Goal: Task Accomplishment & Management: Use online tool/utility

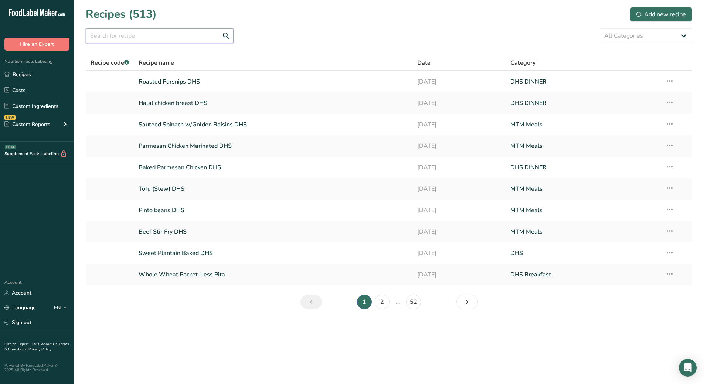
click at [153, 33] on input "text" at bounding box center [160, 35] width 148 height 15
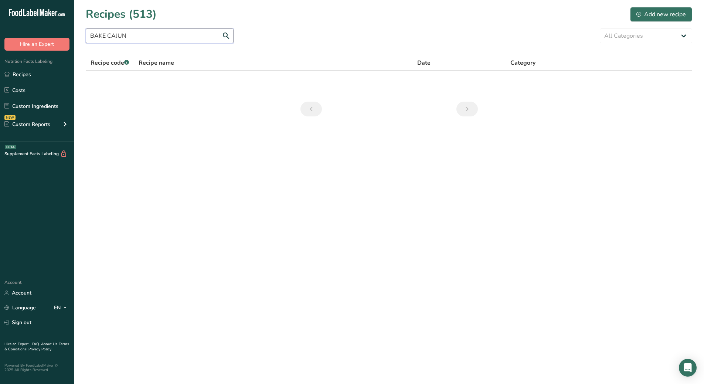
click at [109, 35] on input "BAKE CAJUN" at bounding box center [160, 35] width 148 height 15
drag, startPoint x: 137, startPoint y: 36, endPoint x: 107, endPoint y: 36, distance: 30.3
click at [107, 36] on input "BAKECAJUN" at bounding box center [160, 35] width 148 height 15
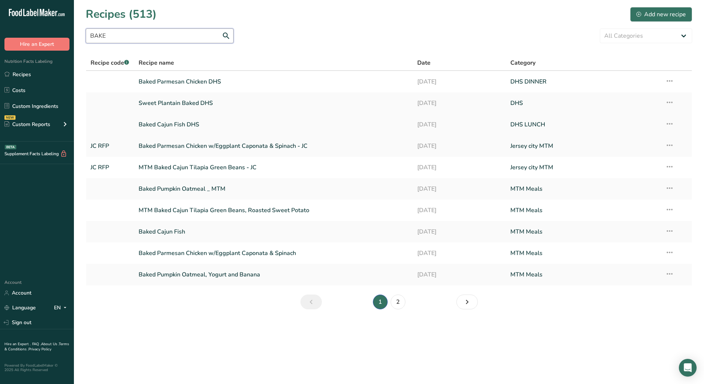
type input "BAKE"
click at [431, 122] on link "[DATE]" at bounding box center [459, 125] width 84 height 16
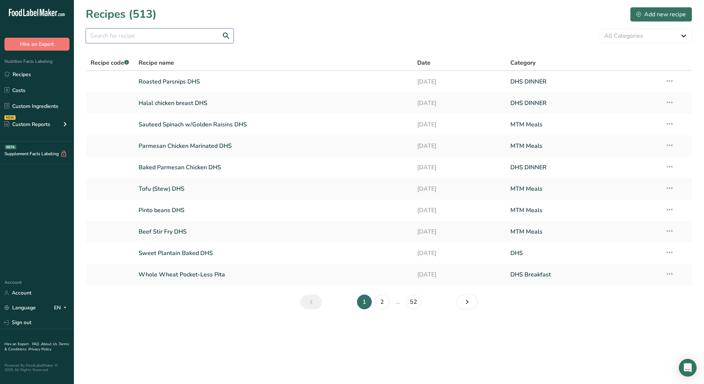
click at [123, 35] on input "text" at bounding box center [160, 35] width 148 height 15
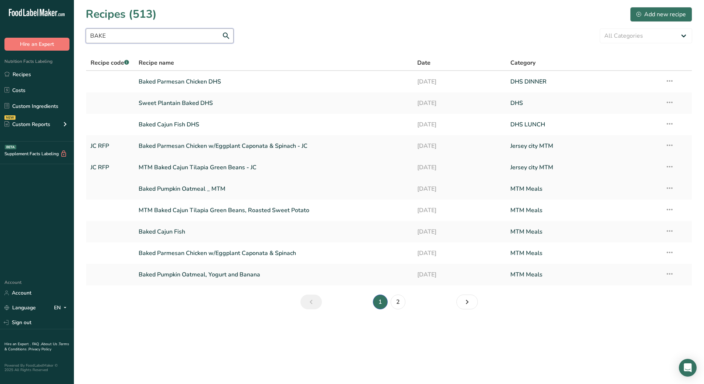
type input "BAKE"
click at [210, 166] on link "MTM Baked Cajun Tilapia Green Beans - JC" at bounding box center [274, 168] width 270 height 16
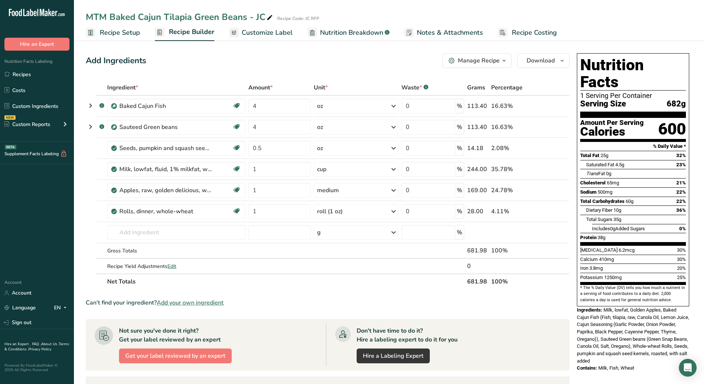
click at [79, 144] on section "Add Ingredients Manage Recipe Delete Recipe Duplicate Recipe Scale Recipe Save …" at bounding box center [389, 316] width 630 height 556
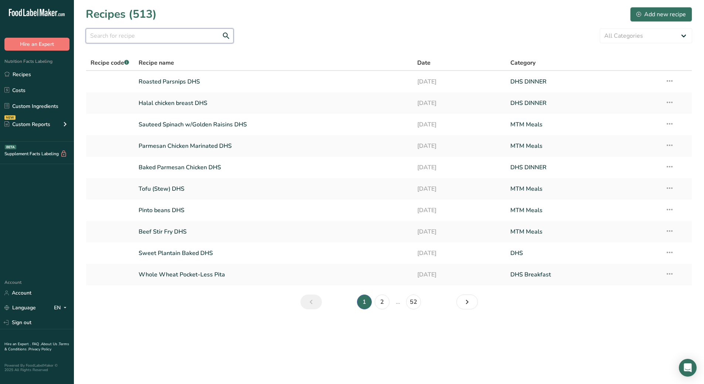
click at [144, 32] on input "text" at bounding box center [160, 35] width 148 height 15
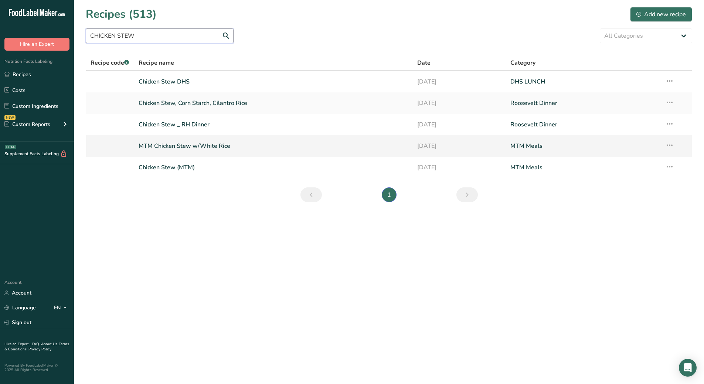
type input "CHICKEN STEW"
click at [188, 149] on link "MTM Chicken Stew w/White Rice" at bounding box center [274, 146] width 270 height 16
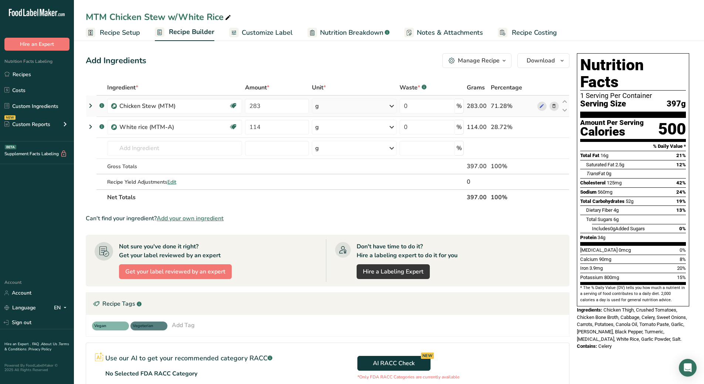
click at [91, 106] on icon at bounding box center [90, 105] width 9 height 13
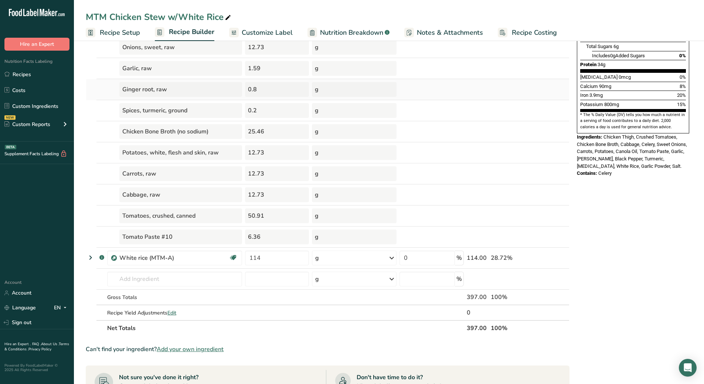
scroll to position [164, 0]
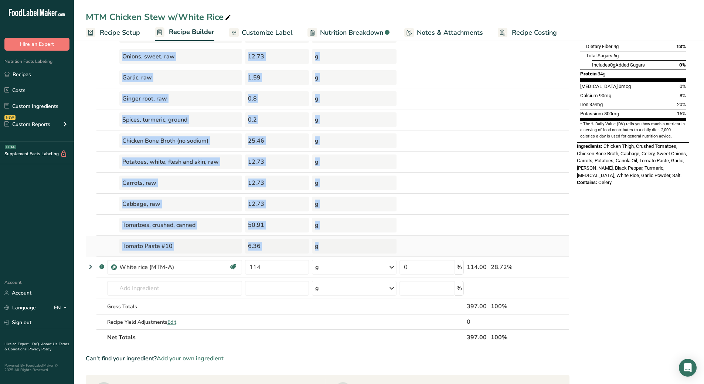
drag, startPoint x: 95, startPoint y: 85, endPoint x: 457, endPoint y: 248, distance: 397.0
click at [457, 248] on table "Ingredient * Amount * Unit * Waste * .a-a{fill:#347362;}.b-a{fill:#fff;} Grams …" at bounding box center [328, 130] width 484 height 429
copy table "Ingredient * Amount * Unit * Waste * .a-a{fill:#347362;}.b-a{fill:#fff;} Grams …"
click at [413, 162] on td at bounding box center [431, 162] width 67 height 21
drag, startPoint x: 85, startPoint y: 10, endPoint x: 441, endPoint y: 244, distance: 426.0
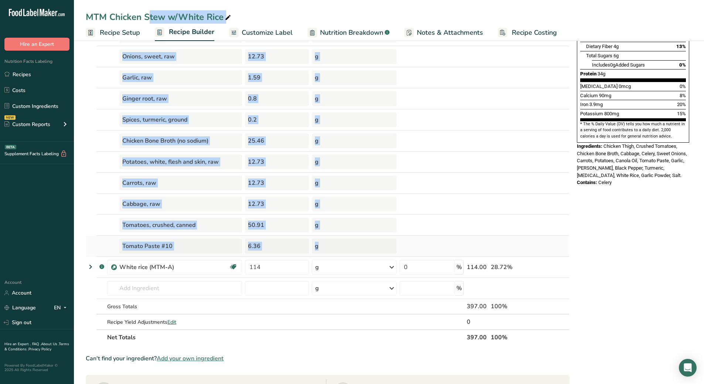
click at [441, 244] on div "MTM Chicken Stew w/White Rice Recipe Setup Recipe Builder Customize Label Nutri…" at bounding box center [389, 255] width 630 height 760
drag, startPoint x: 260, startPoint y: 224, endPoint x: 530, endPoint y: 221, distance: 270.3
click at [530, 221] on td at bounding box center [512, 225] width 47 height 21
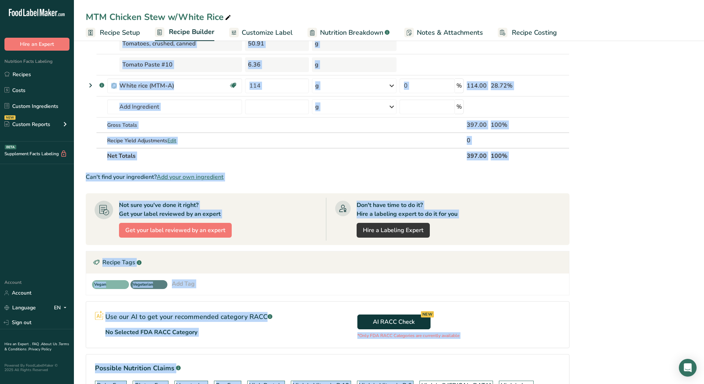
scroll to position [349, 0]
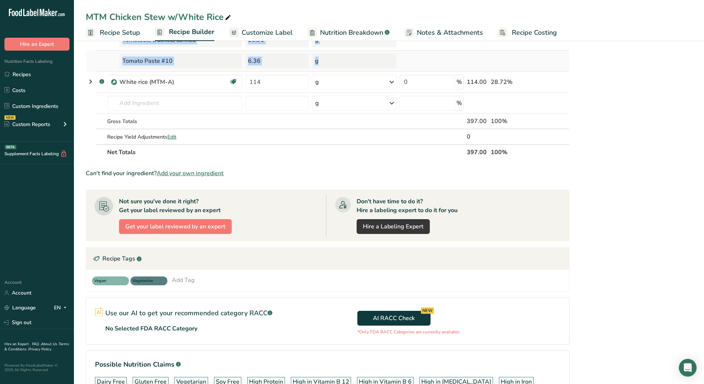
drag, startPoint x: 87, startPoint y: 60, endPoint x: 406, endPoint y: 65, distance: 319.1
click at [406, 65] on div "Add Ingredients Manage Recipe Delete Recipe Duplicate Recipe Scale Recipe Save …" at bounding box center [330, 69] width 488 height 737
copy div "Add Ingredients Manage Recipe Delete Recipe Duplicate Recipe Scale Recipe Save …"
click at [90, 80] on icon at bounding box center [90, 81] width 9 height 13
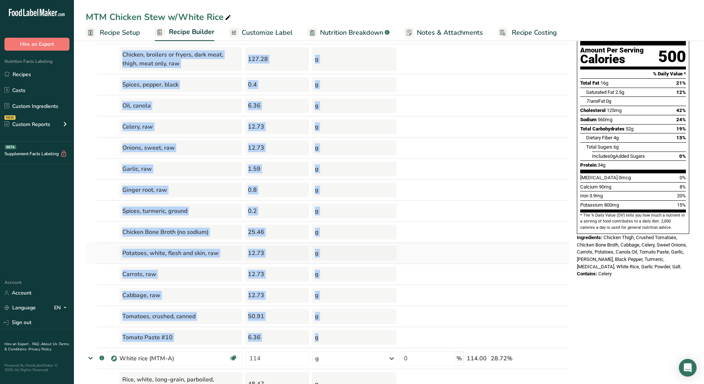
scroll to position [0, 0]
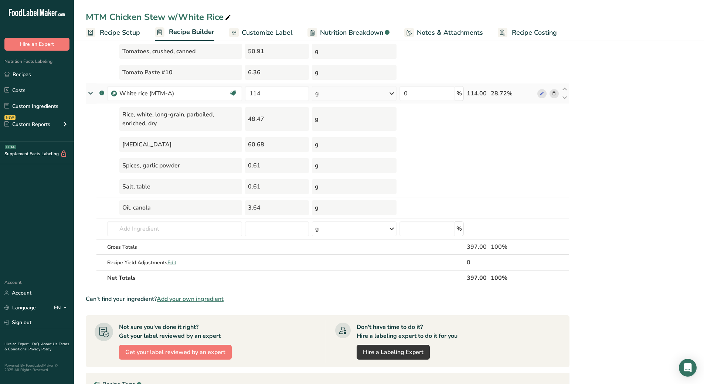
scroll to position [331, 0]
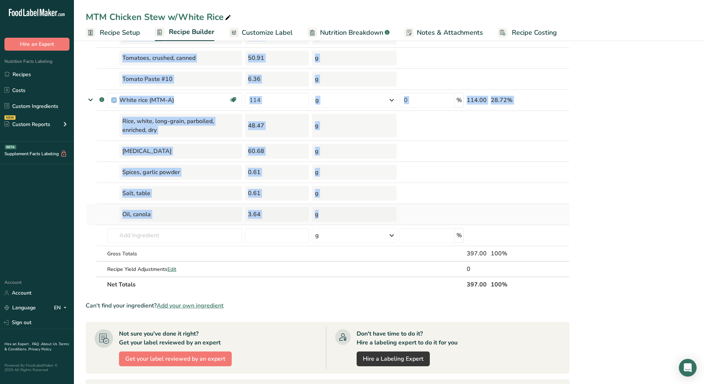
drag, startPoint x: 87, startPoint y: 62, endPoint x: 406, endPoint y: 219, distance: 355.5
click at [406, 219] on div "Add Ingredients Manage Recipe Delete Recipe Duplicate Recipe Scale Recipe Save …" at bounding box center [330, 144] width 488 height 851
copy div "Add Ingredients Manage Recipe Delete Recipe Duplicate Recipe Scale Recipe Save …"
